Goal: Task Accomplishment & Management: Manage account settings

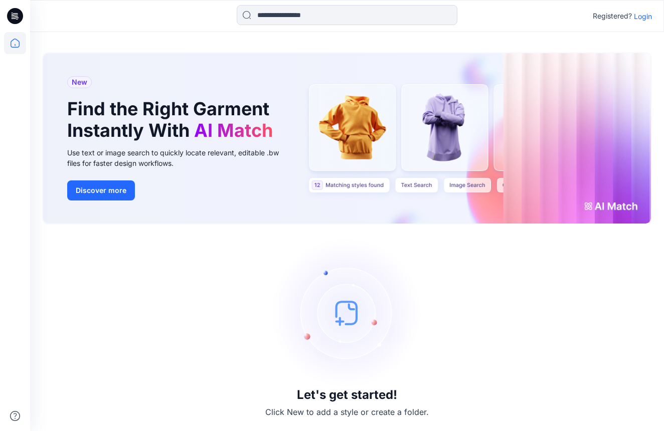
scroll to position [1, 0]
click at [645, 17] on p "Login" at bounding box center [643, 16] width 18 height 11
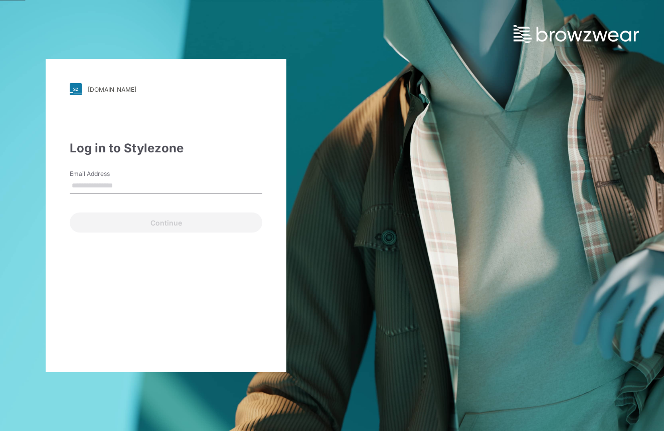
paste input "**********"
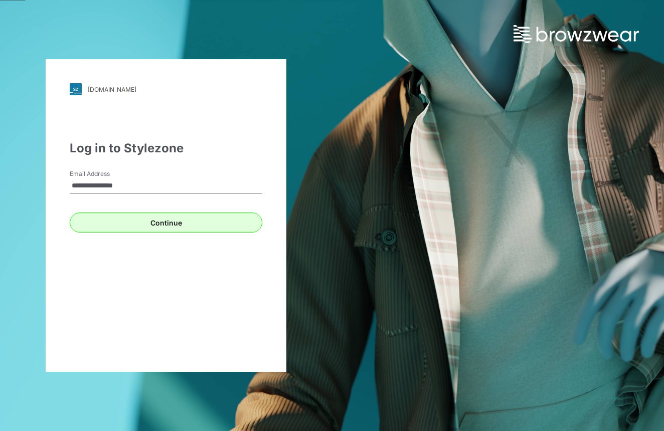
type input "**********"
click at [177, 229] on button "Continue" at bounding box center [166, 223] width 192 height 20
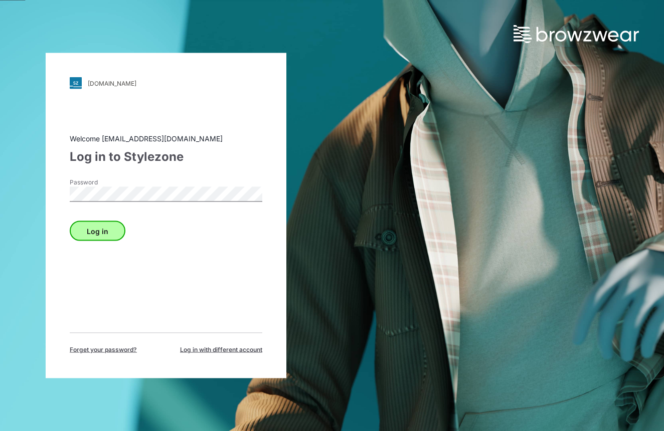
click at [81, 235] on button "Log in" at bounding box center [98, 231] width 56 height 20
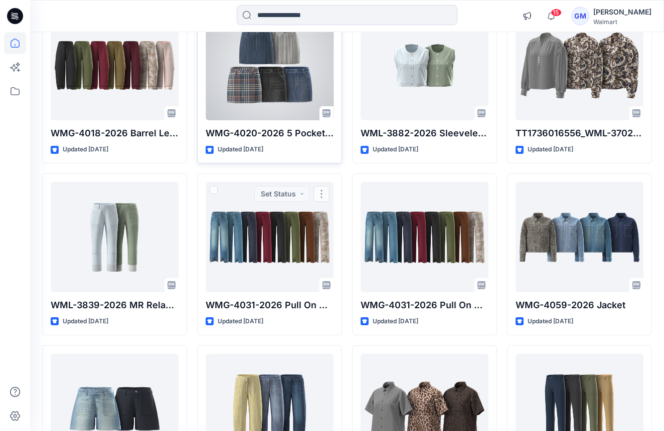
scroll to position [1685, 0]
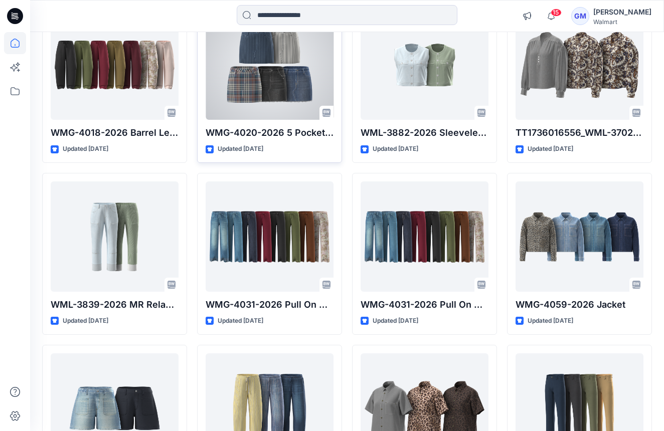
click at [249, 91] on div at bounding box center [270, 65] width 128 height 110
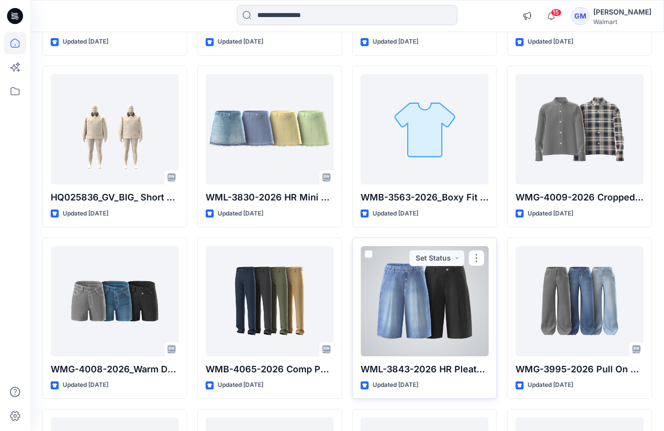
scroll to position [3337, 0]
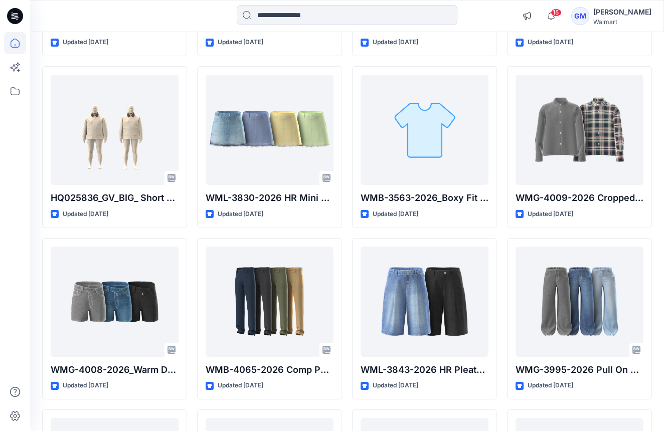
click at [608, 13] on div "[PERSON_NAME]" at bounding box center [622, 12] width 58 height 12
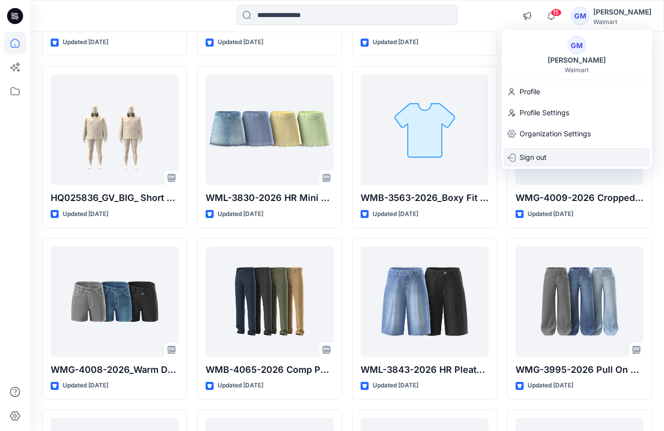
click at [527, 155] on p "Sign out" at bounding box center [532, 157] width 27 height 19
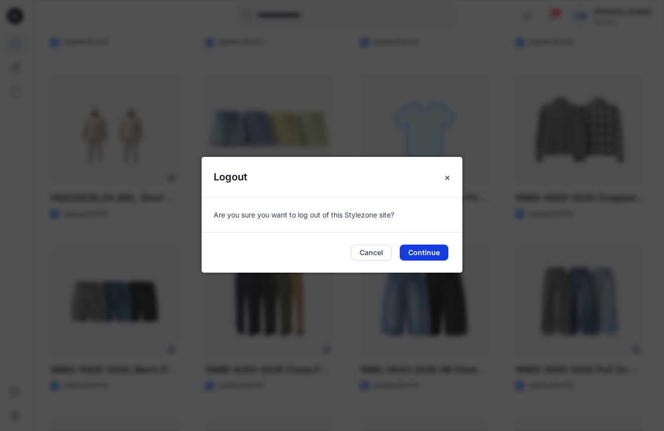
click at [404, 254] on button "Continue" at bounding box center [423, 253] width 49 height 16
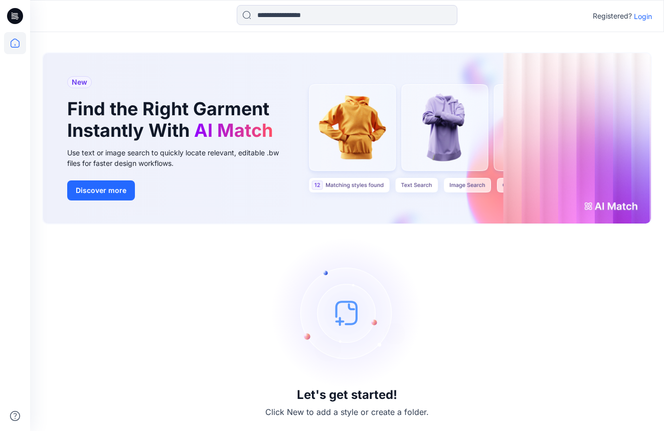
click at [638, 19] on p "Login" at bounding box center [643, 16] width 18 height 11
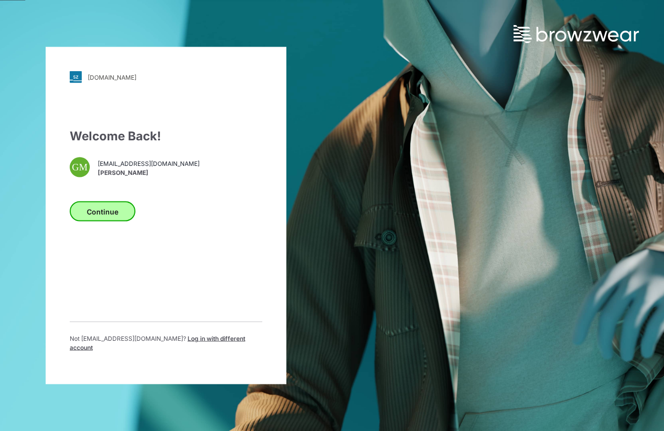
click at [114, 221] on button "Continue" at bounding box center [103, 211] width 66 height 20
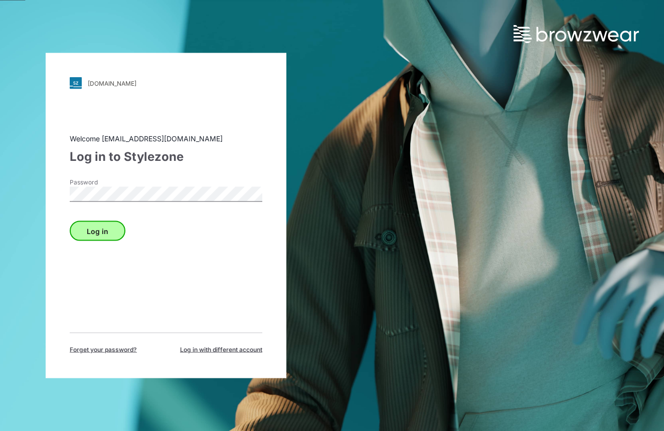
click at [76, 228] on button "Log in" at bounding box center [98, 231] width 56 height 20
